Goal: Check status: Check status

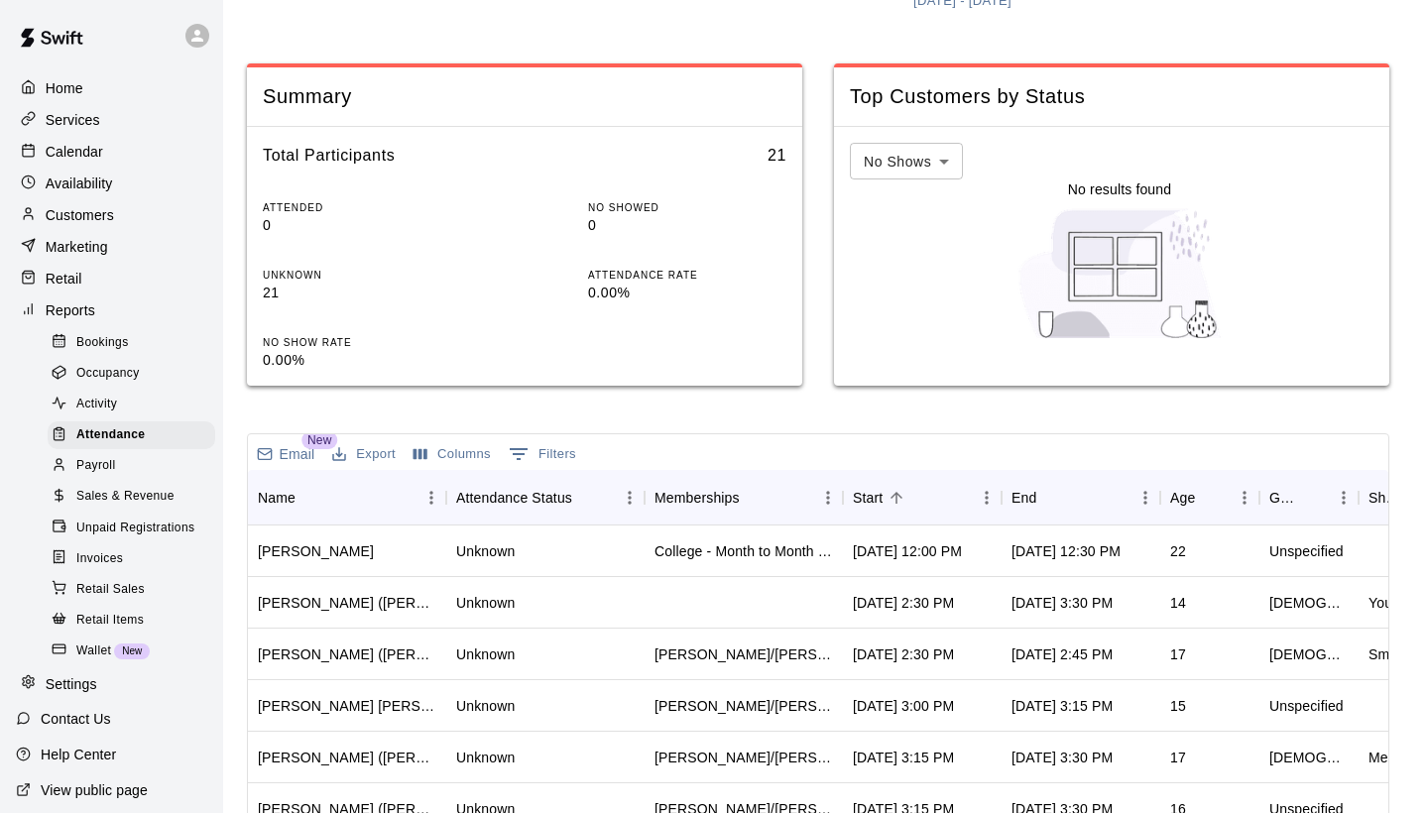
scroll to position [182, 0]
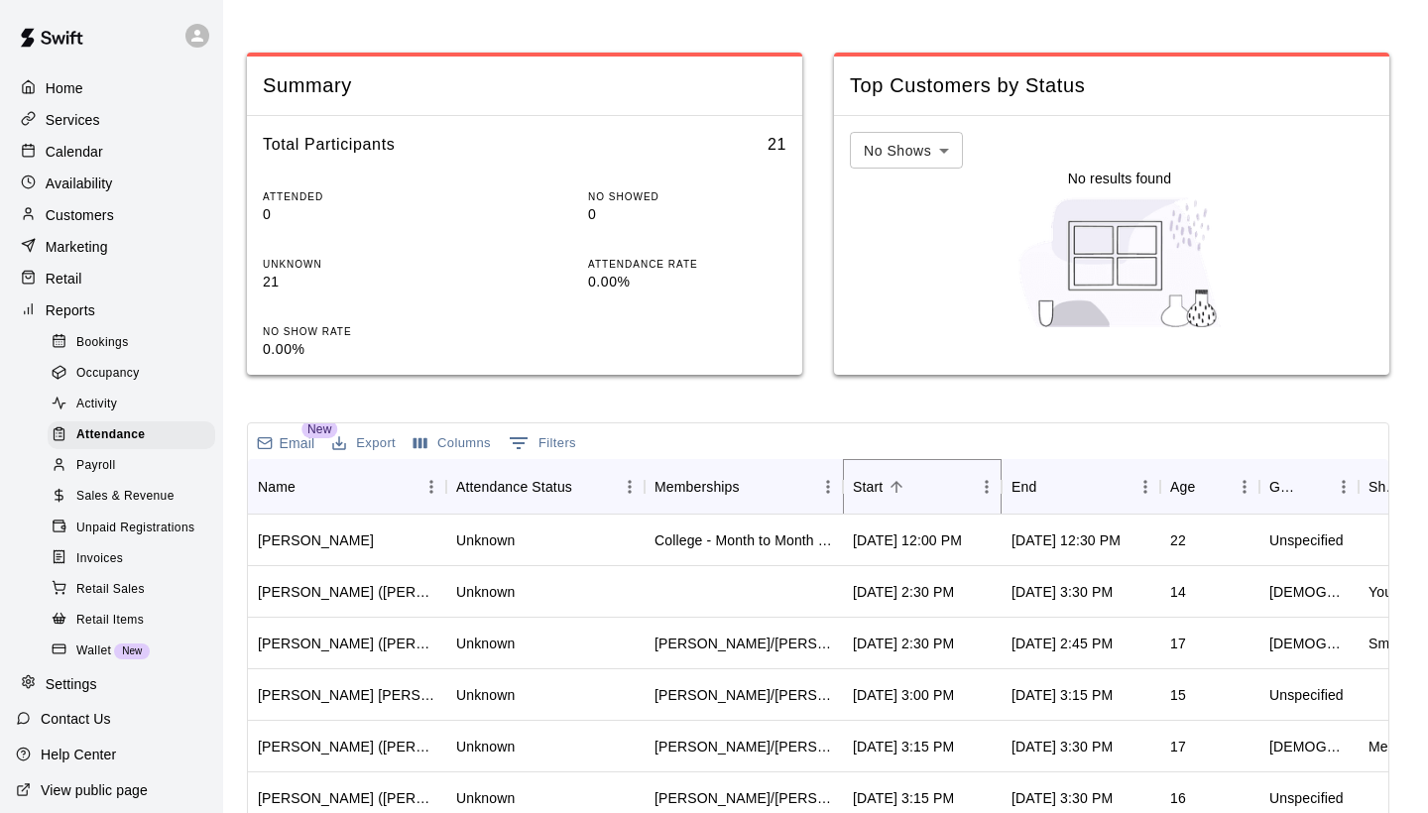
click at [902, 485] on icon "Sort" at bounding box center [897, 487] width 12 height 12
click at [902, 478] on icon "Sort" at bounding box center [897, 487] width 18 height 18
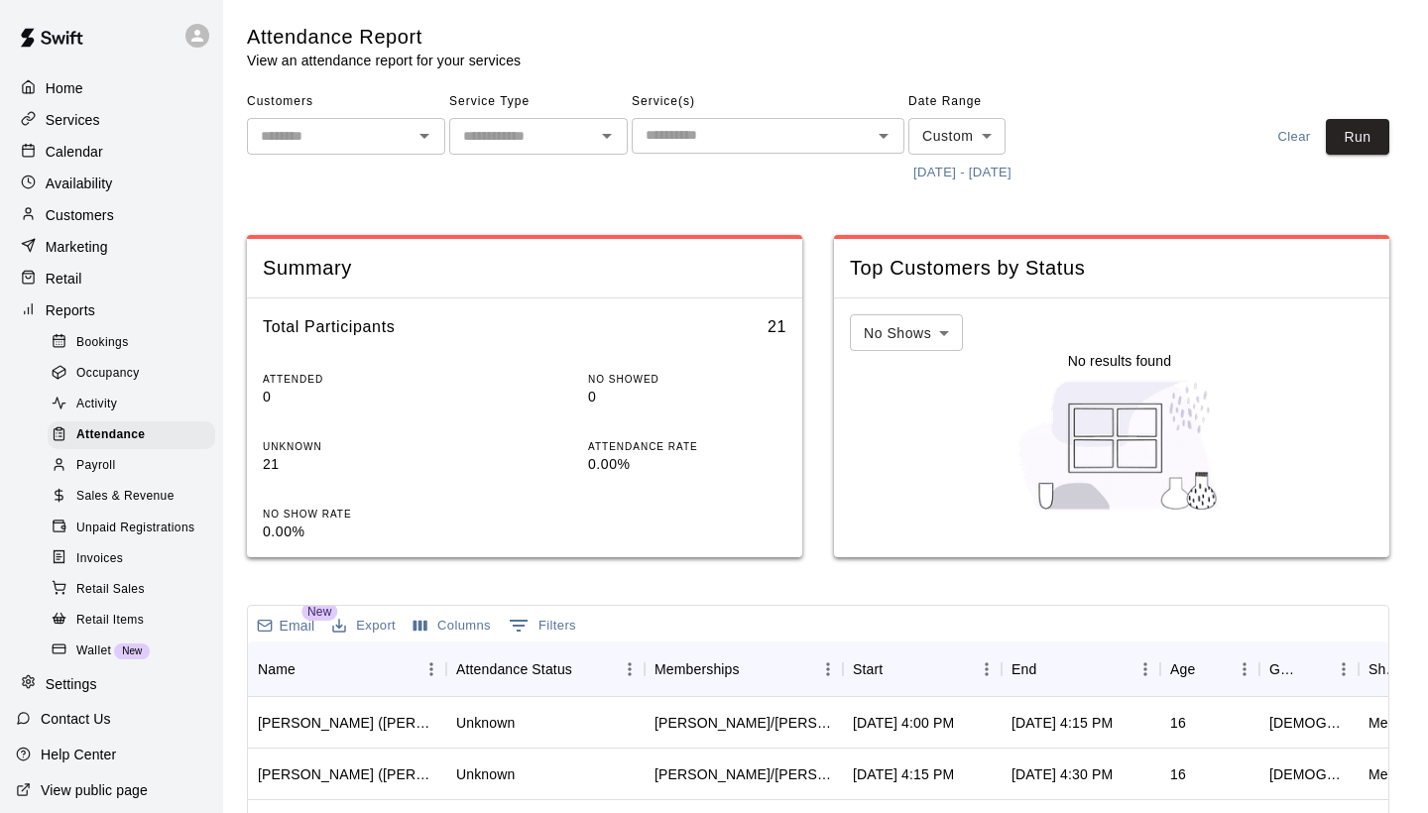
scroll to position [0, 0]
click at [1014, 164] on button "[DATE] - [DATE]" at bounding box center [963, 173] width 108 height 31
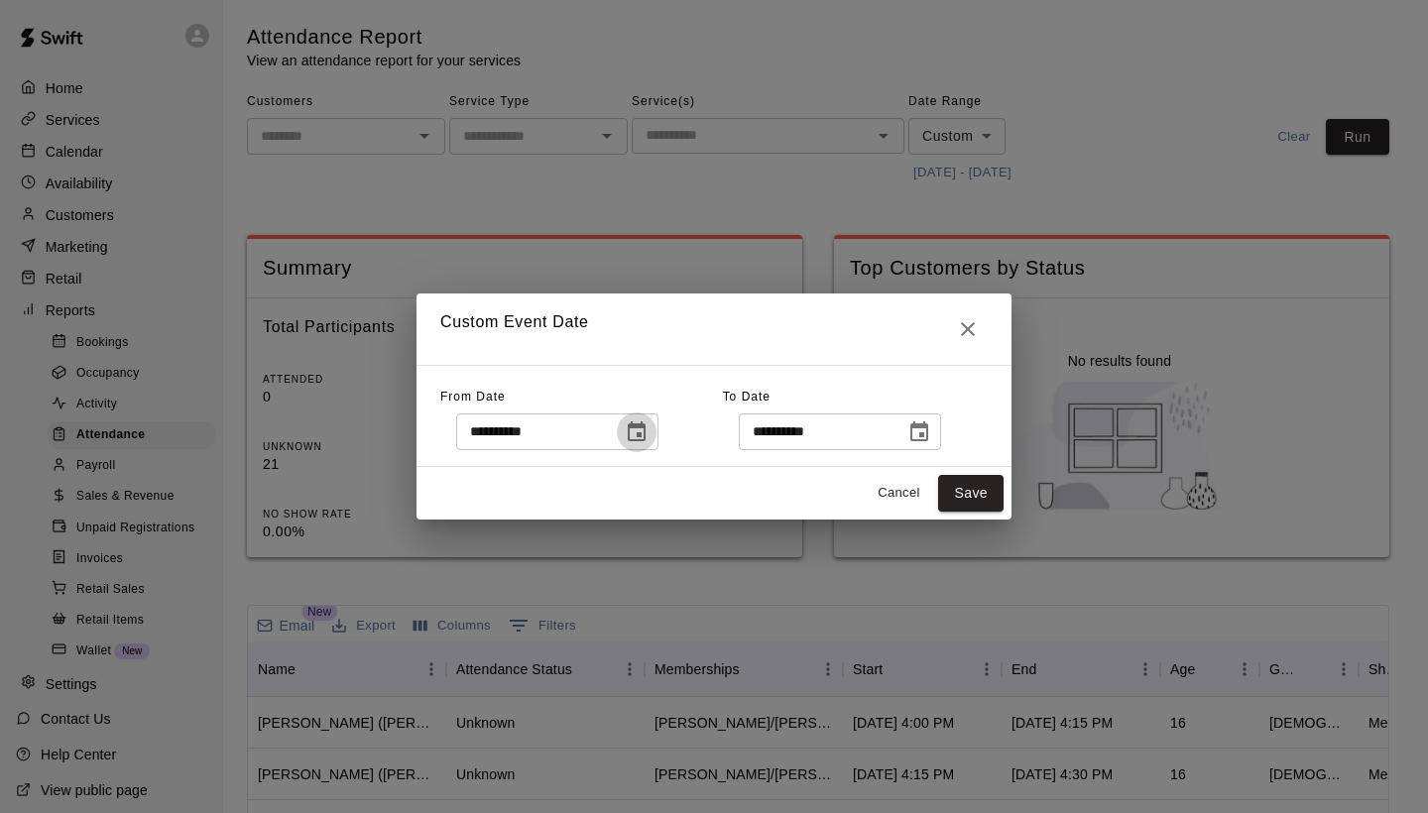
click at [649, 426] on icon "Choose date, selected date is Oct 10, 2025" at bounding box center [637, 433] width 24 height 24
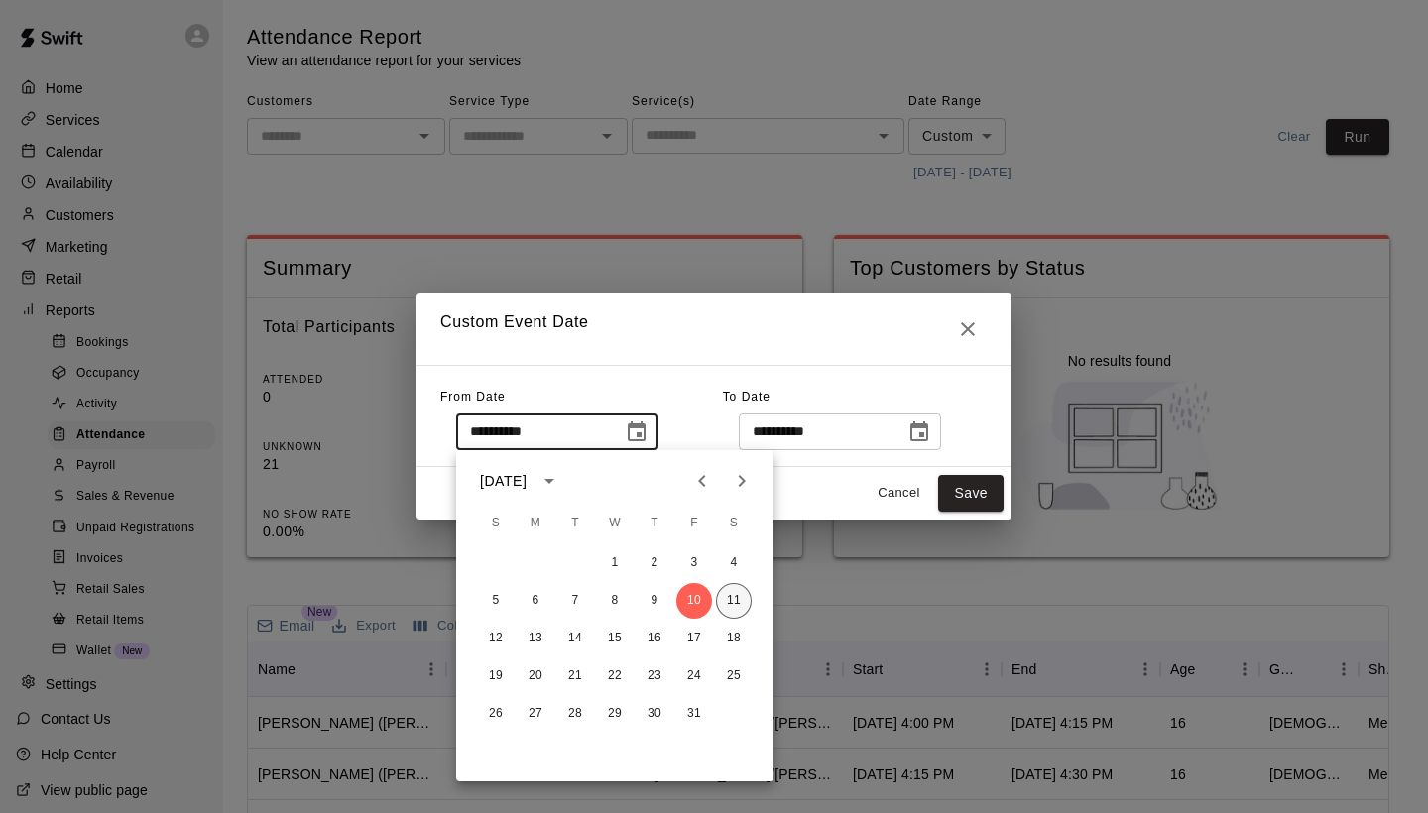
click at [727, 605] on button "11" at bounding box center [734, 601] width 36 height 36
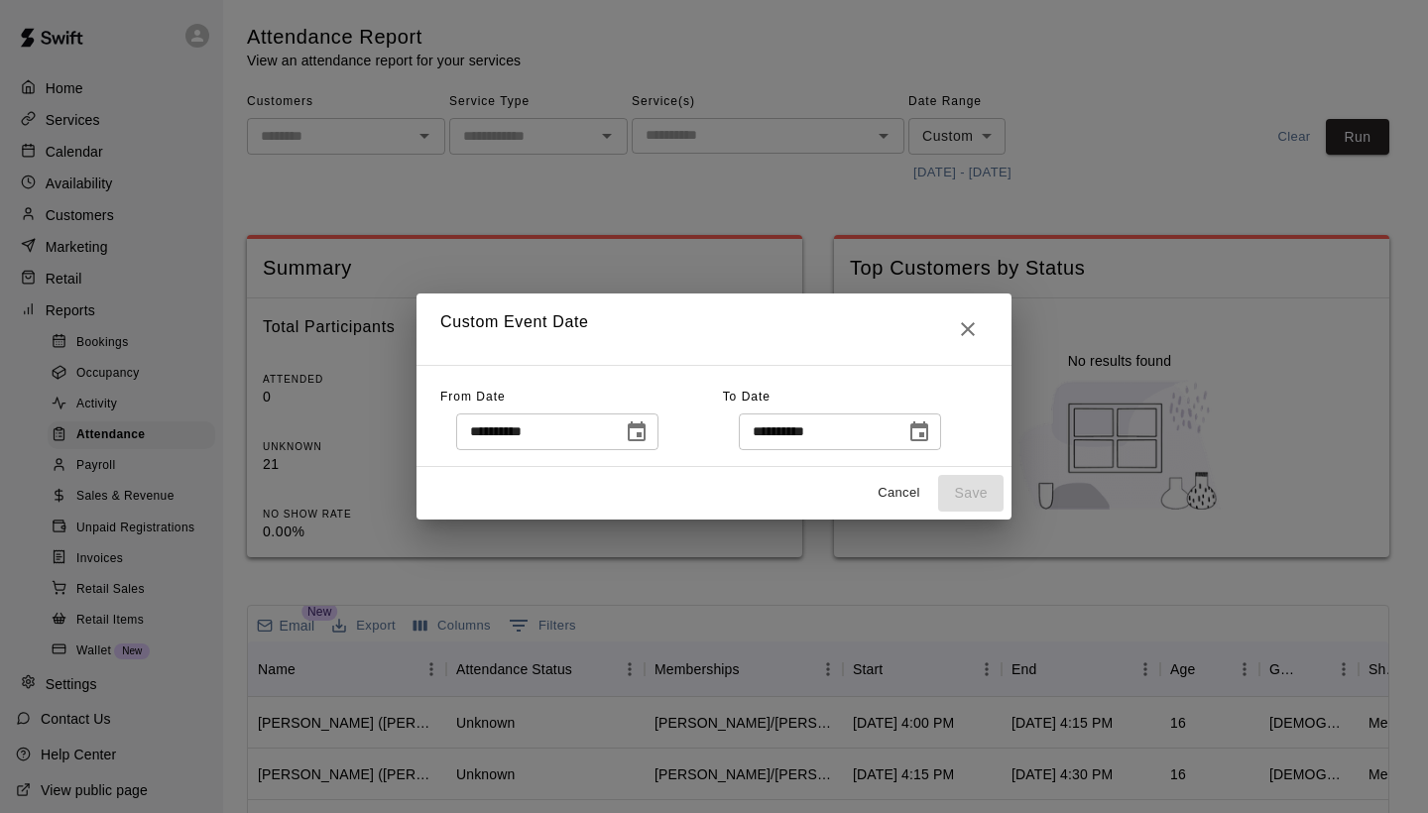
type input "**********"
click at [928, 439] on icon "Choose date, selected date is Oct 10, 2025" at bounding box center [920, 432] width 18 height 20
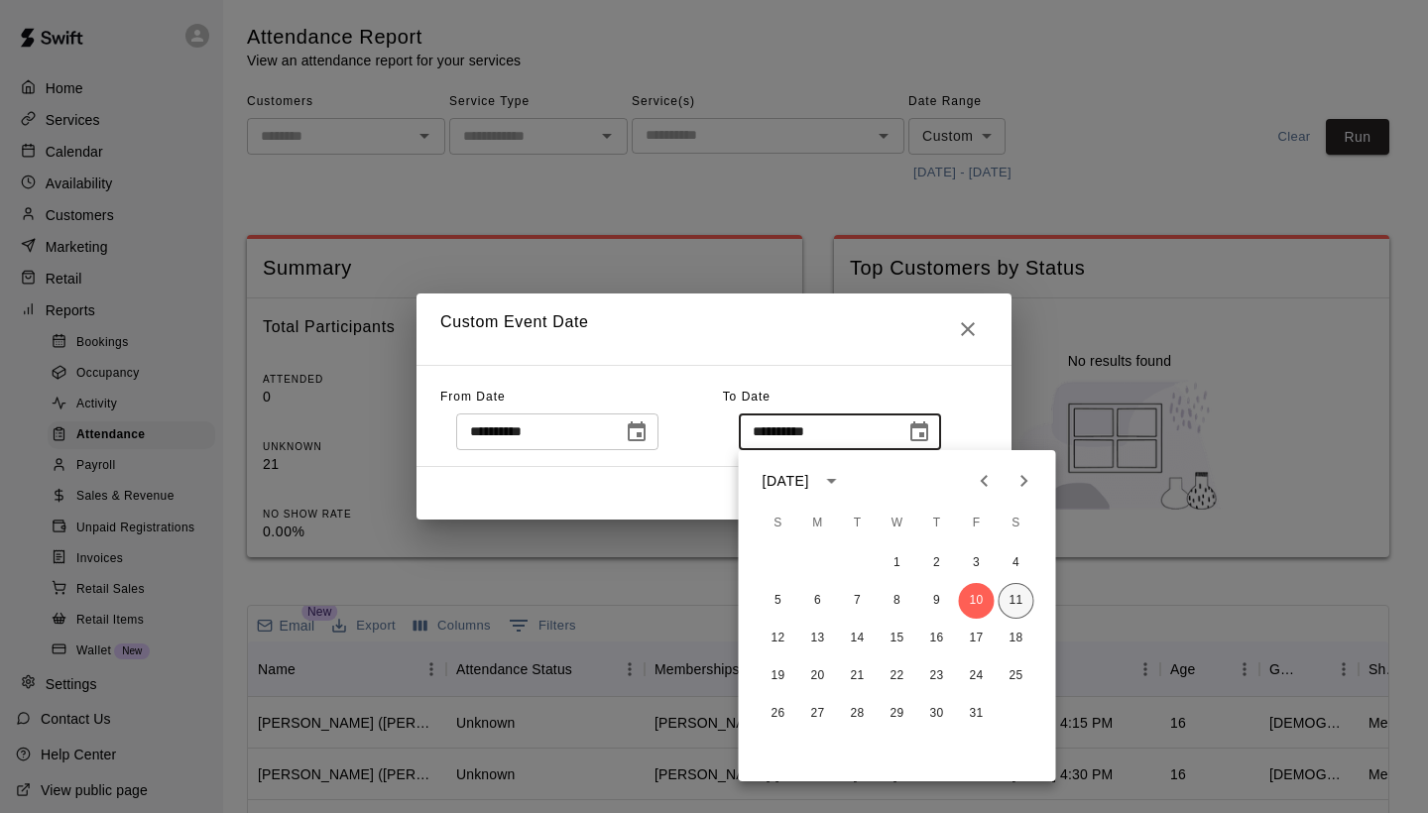
click at [1018, 606] on button "11" at bounding box center [1017, 601] width 36 height 36
type input "**********"
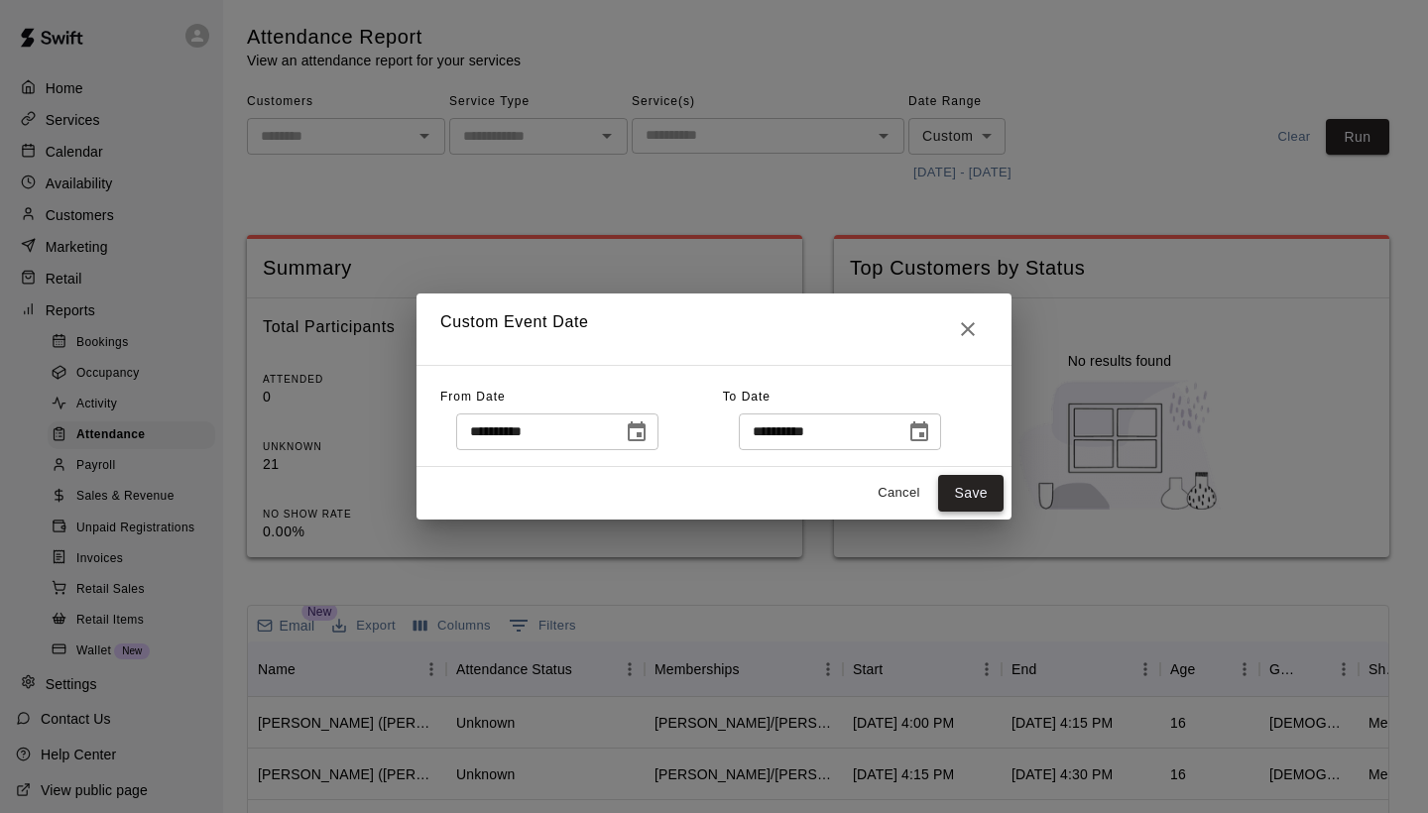
click at [995, 507] on button "Save" at bounding box center [970, 493] width 65 height 37
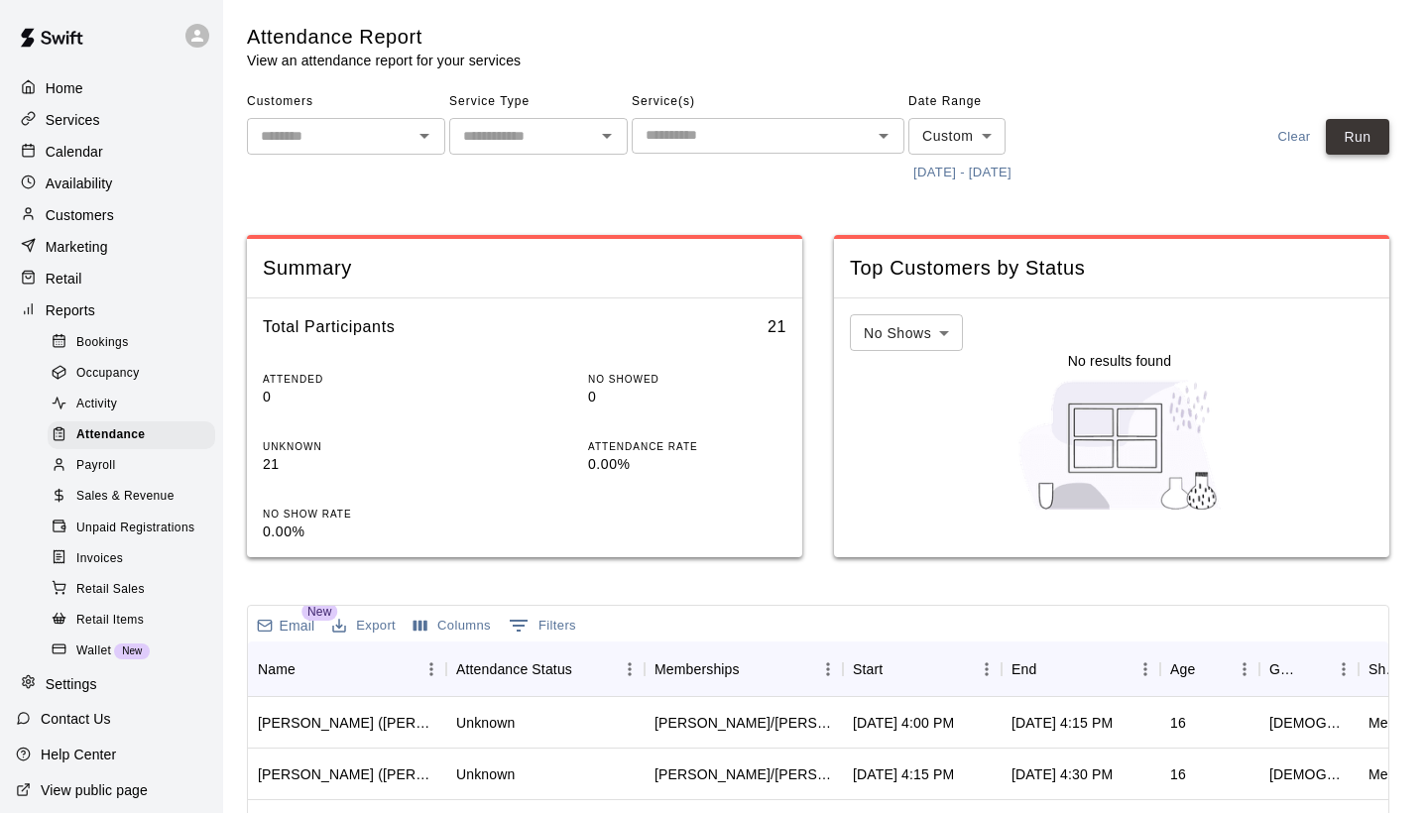
click at [1363, 132] on button "Run" at bounding box center [1357, 137] width 63 height 37
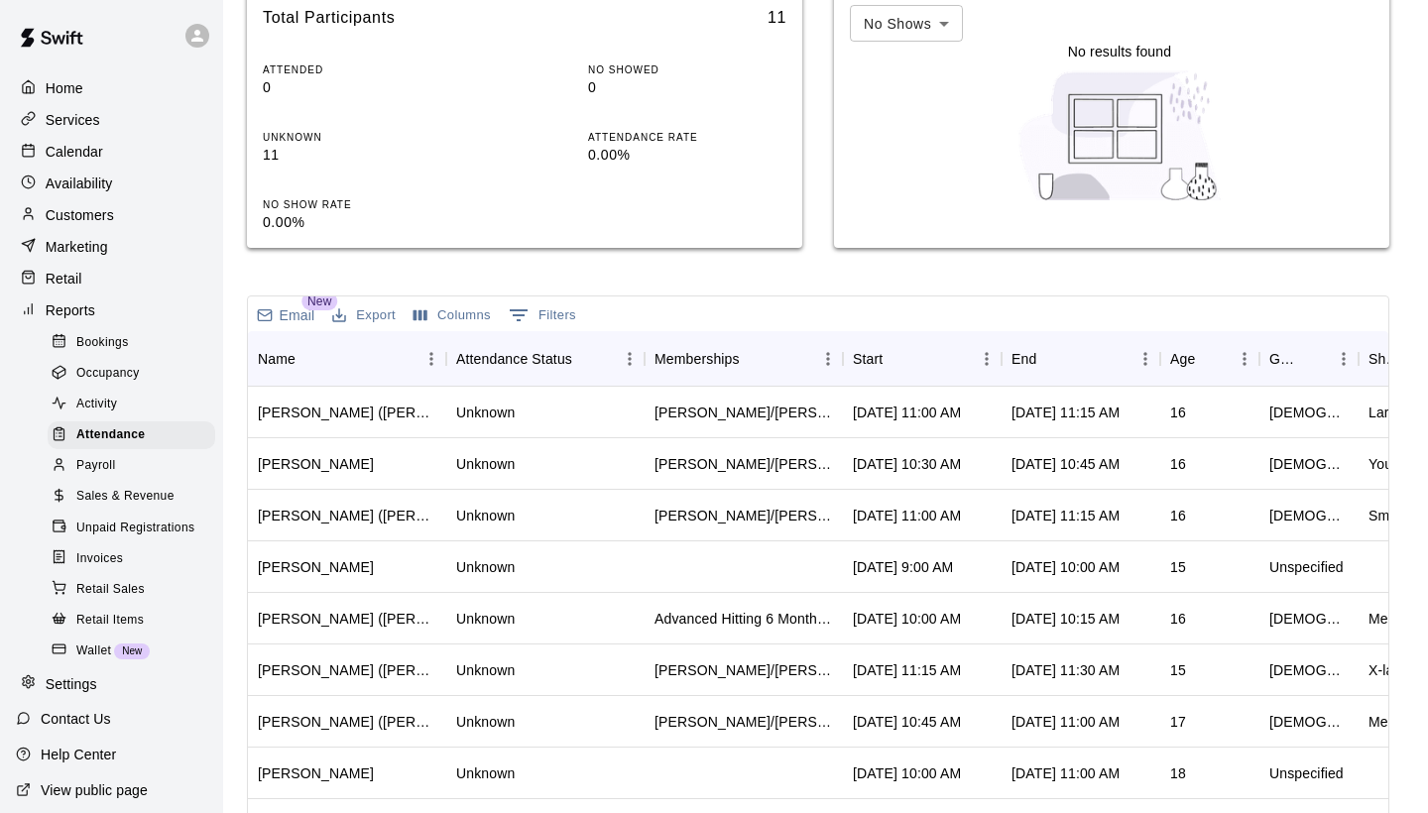
scroll to position [1, 0]
click at [882, 353] on div "Start" at bounding box center [868, 359] width 30 height 56
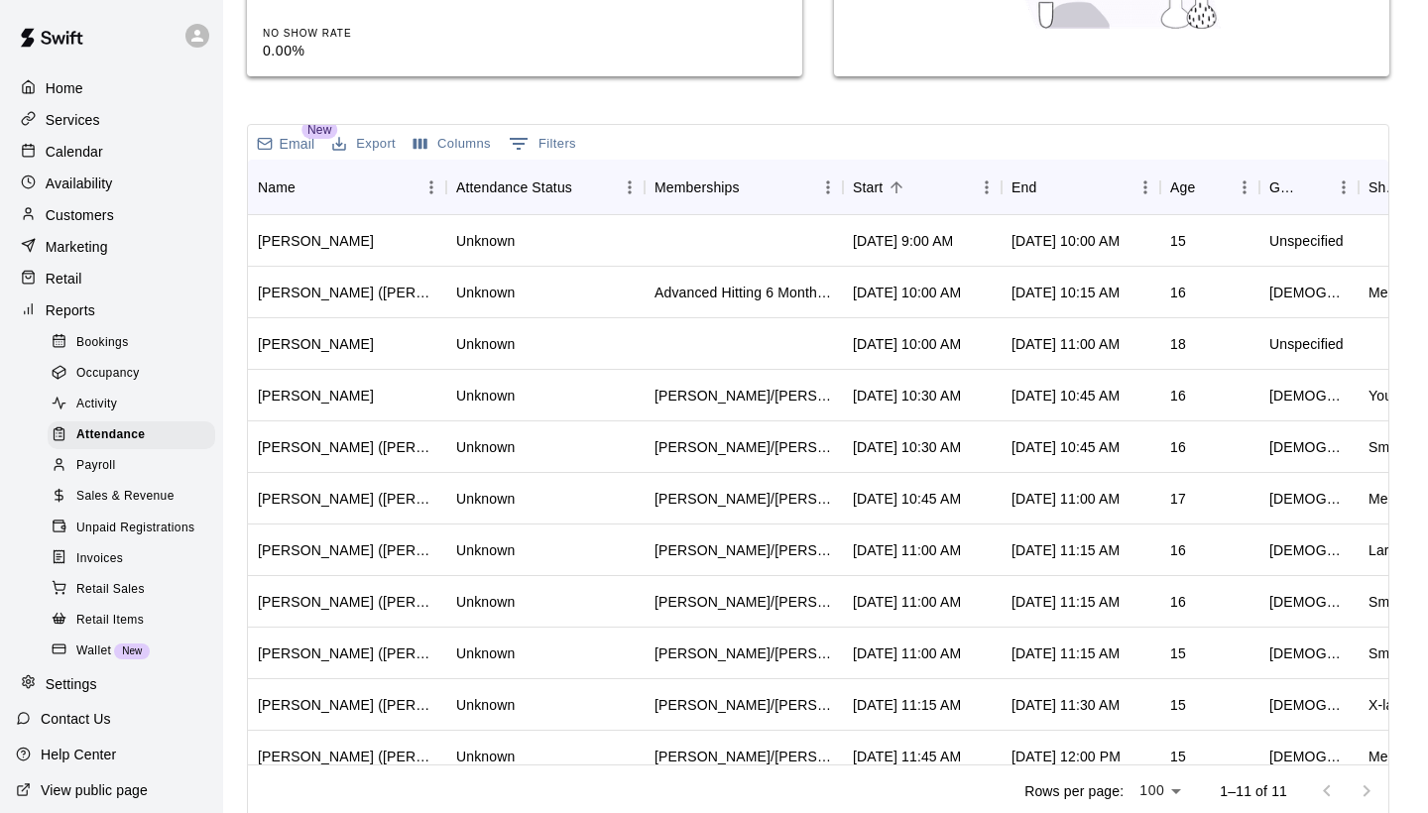
click at [796, 110] on div "Attendance Report View an attendance report for your services Customers ​ Servi…" at bounding box center [818, 181] width 1143 height 1276
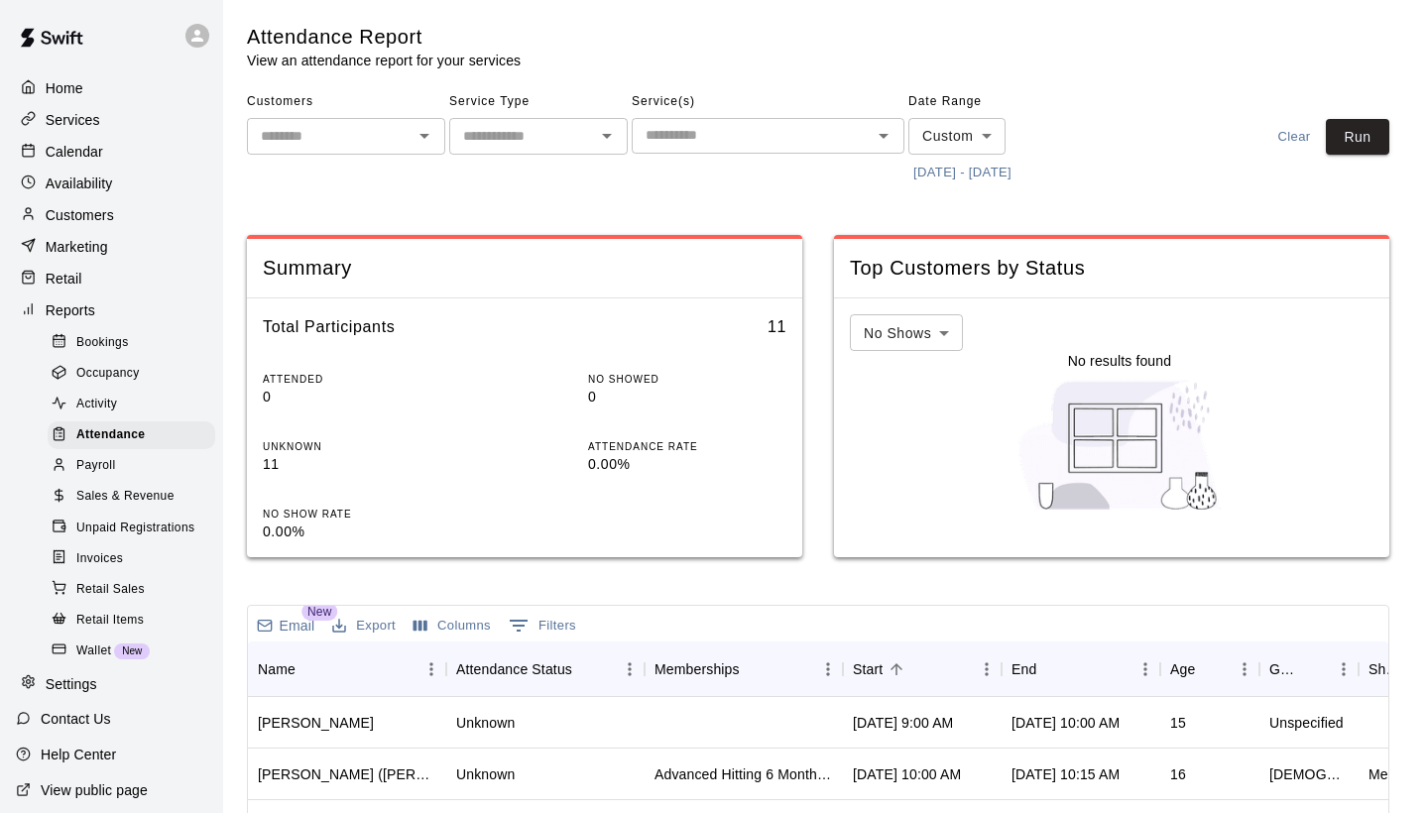
scroll to position [0, 0]
